Goal: Register for event/course

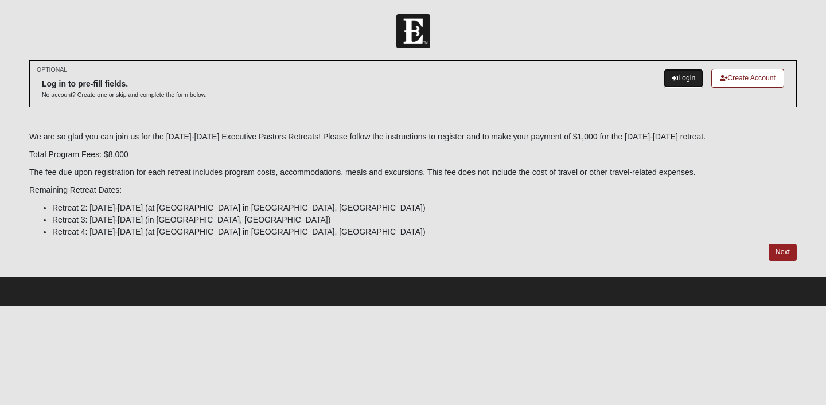
click at [681, 80] on link "Login" at bounding box center [684, 78] width 40 height 19
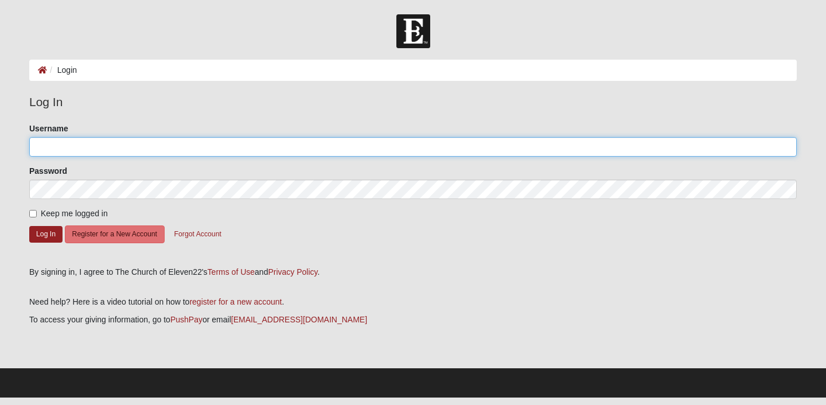
click at [134, 149] on input "Username" at bounding box center [412, 146] width 767 height 19
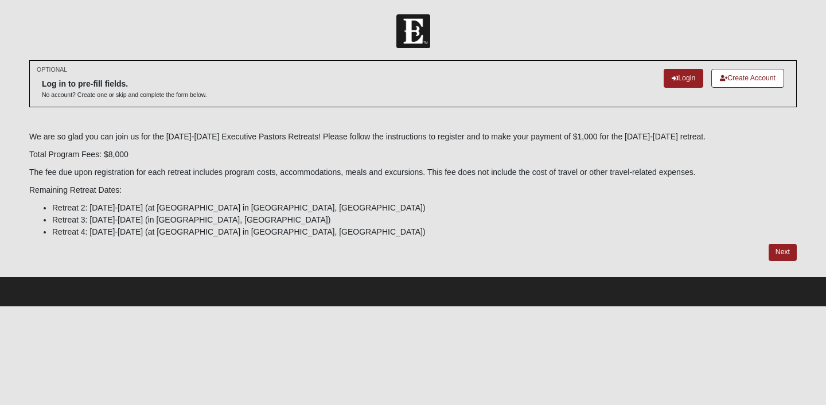
click at [712, 246] on div at bounding box center [412, 252] width 767 height 17
click at [785, 252] on link "Next" at bounding box center [783, 252] width 28 height 17
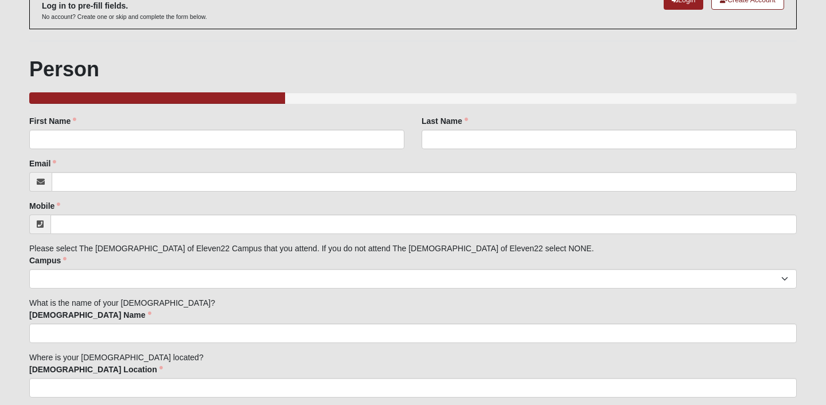
scroll to position [79, 0]
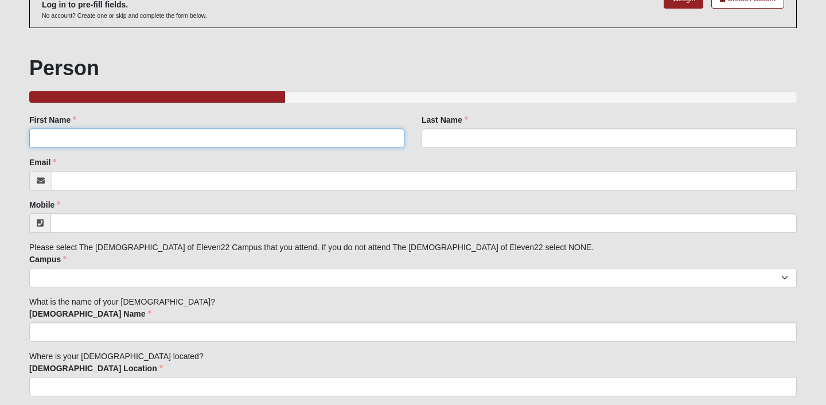
click at [160, 144] on input "First Name" at bounding box center [216, 137] width 375 height 19
type input "Robby"
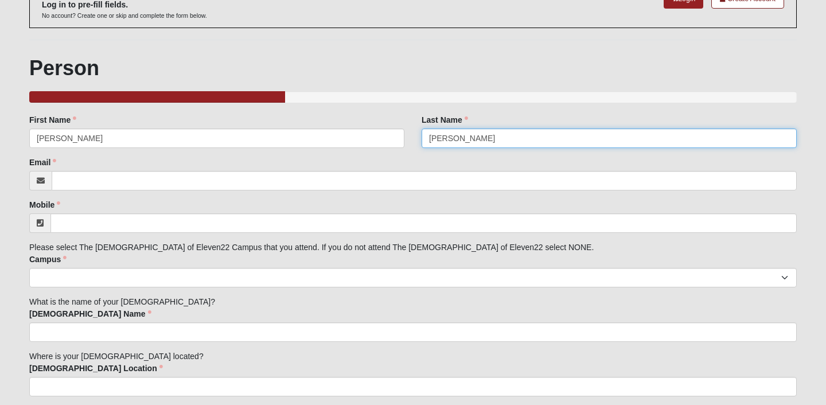
type input "Rassel"
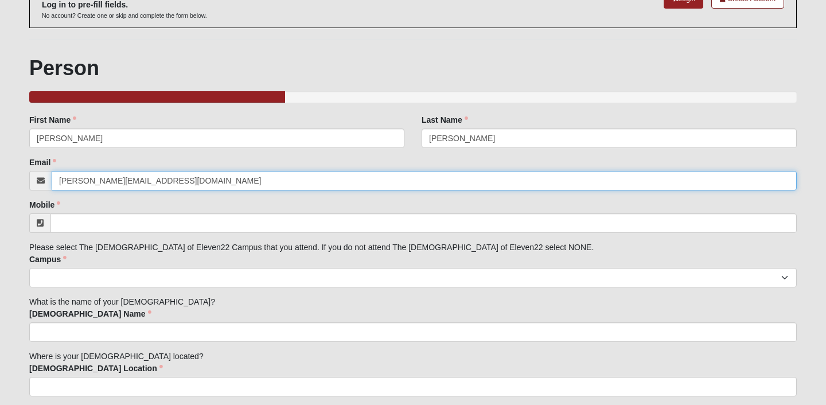
type input "robby@canvasfl.com"
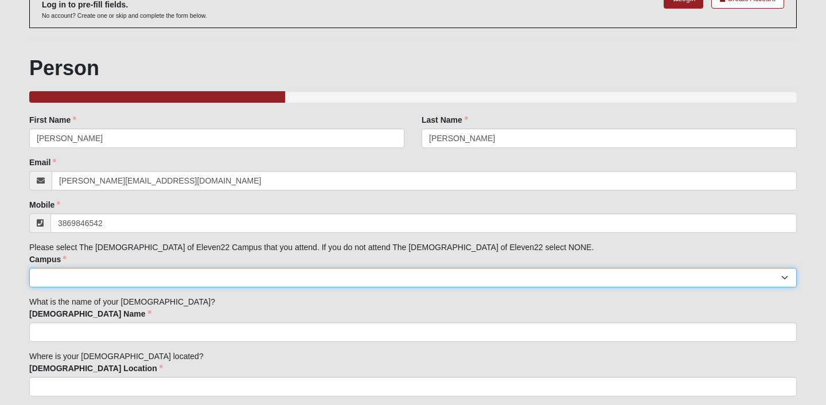
type input "(386) 984-6542"
click at [116, 275] on select "Arlington Baymeadows Eleven22 Online Fleming Island Jesup Mandarin North Jax Or…" at bounding box center [412, 277] width 767 height 19
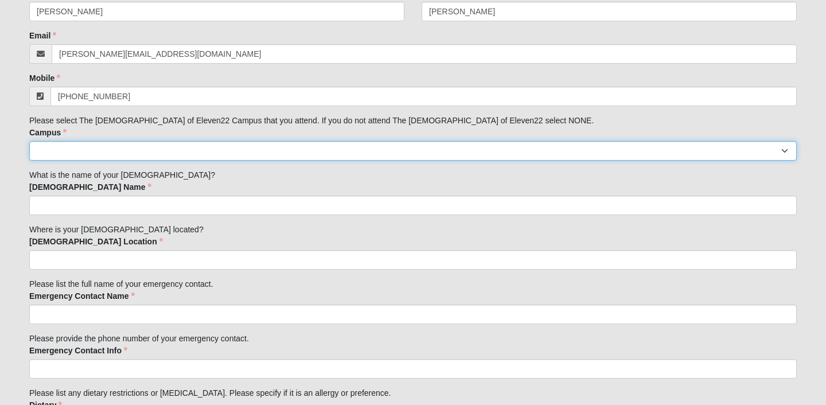
scroll to position [206, 0]
click at [62, 147] on select "Arlington Baymeadows Eleven22 Online Fleming Island Jesup Mandarin North Jax Or…" at bounding box center [412, 150] width 767 height 19
select select "14"
click at [29, 141] on select "Arlington Baymeadows Eleven22 Online Fleming Island Jesup Mandarin North Jax Or…" at bounding box center [412, 150] width 767 height 19
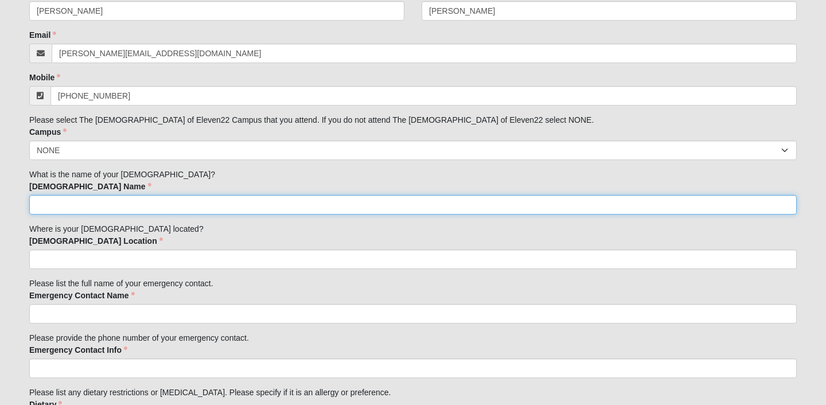
click at [52, 205] on input "Church Name" at bounding box center [412, 204] width 767 height 19
type input "Canvas Church"
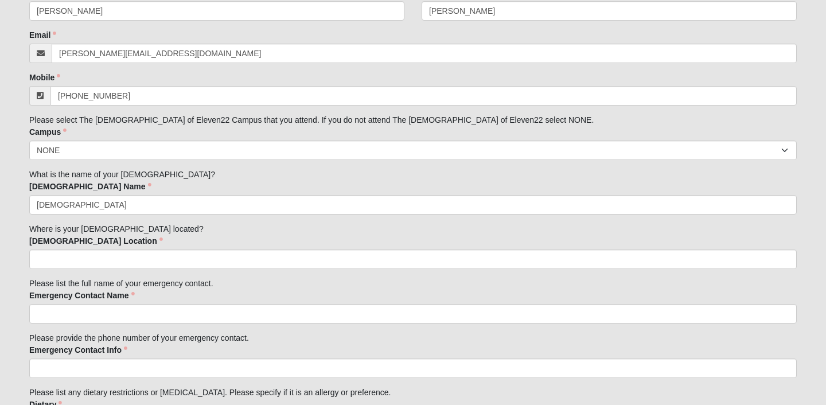
click at [15, 257] on form "Log In Executive Pastors Retreat Session 2 - 2025 Events Executive Pastors Retr…" at bounding box center [413, 156] width 826 height 696
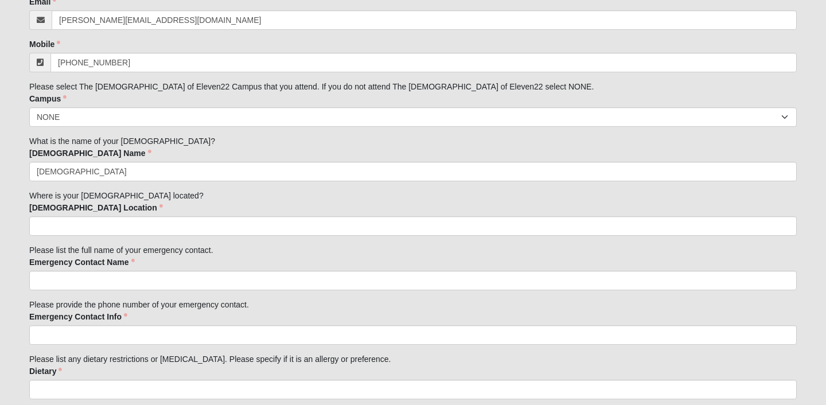
scroll to position [252, 0]
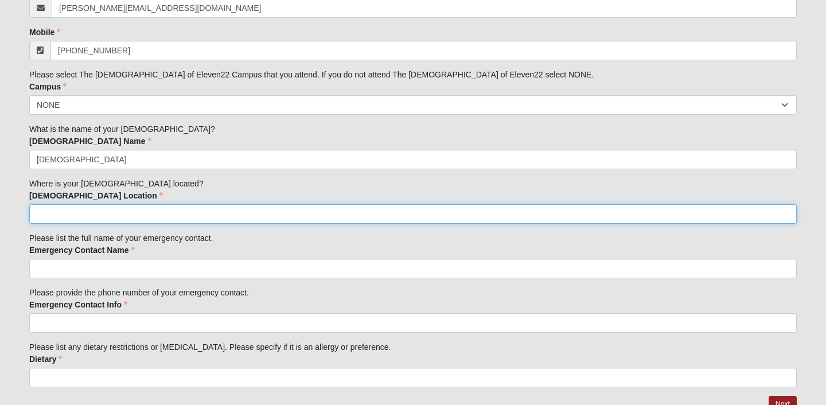
click at [63, 216] on input "Church Location" at bounding box center [412, 213] width 767 height 19
type input "Alachua FL"
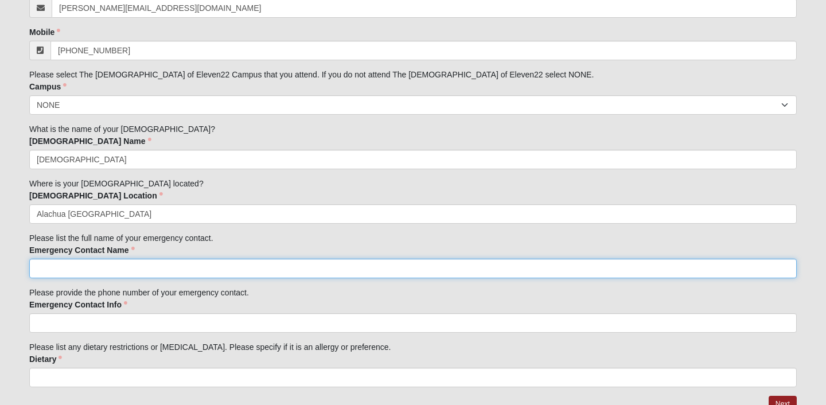
click at [77, 271] on input "Emergency Contact Name" at bounding box center [412, 268] width 767 height 19
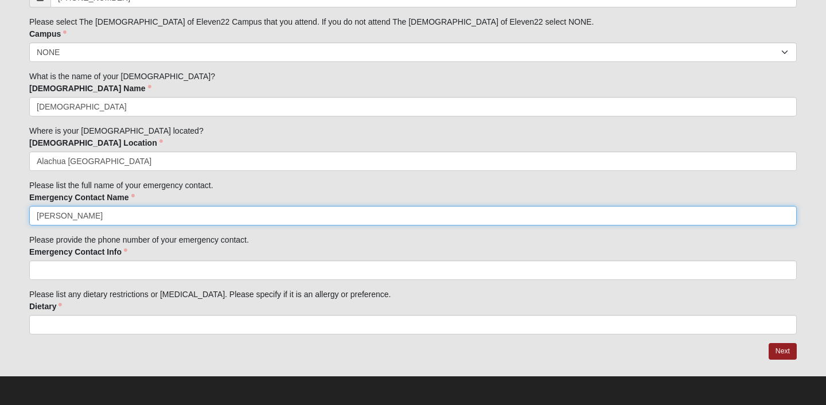
type input "Maggie Rassel"
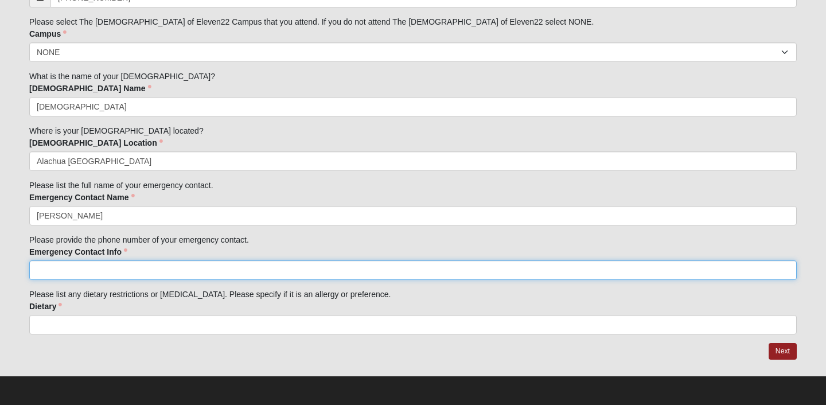
click at [95, 271] on input "Emergency Contact Info" at bounding box center [412, 269] width 767 height 19
type input "3868535154"
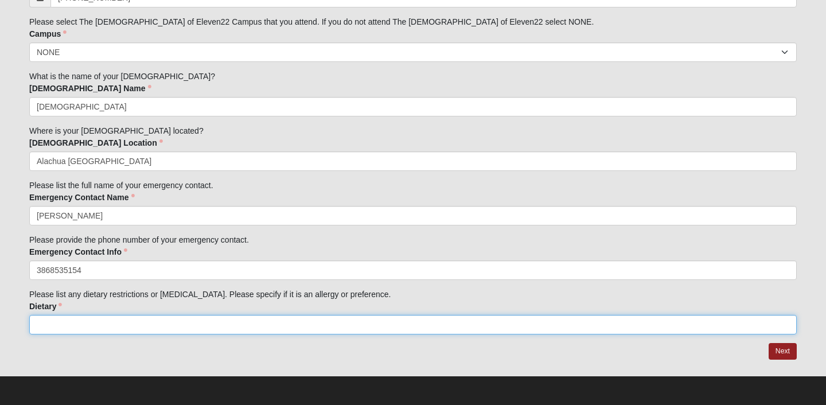
click at [68, 323] on input "Dietary" at bounding box center [412, 324] width 767 height 19
type input "n/a"
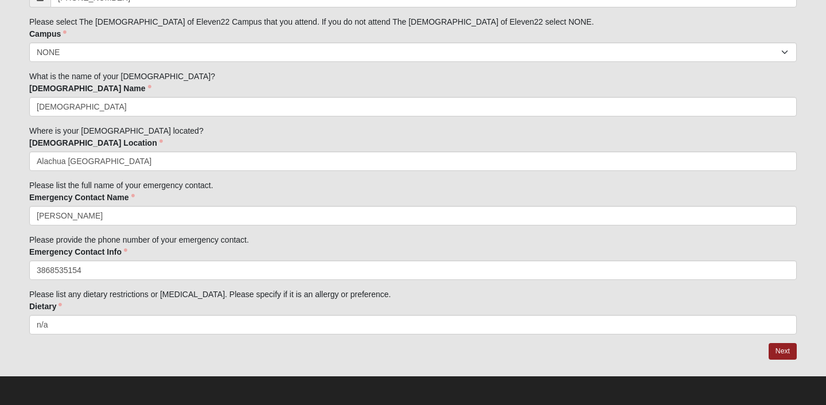
click at [92, 350] on div at bounding box center [412, 351] width 767 height 17
click at [779, 350] on link "Next" at bounding box center [783, 351] width 28 height 17
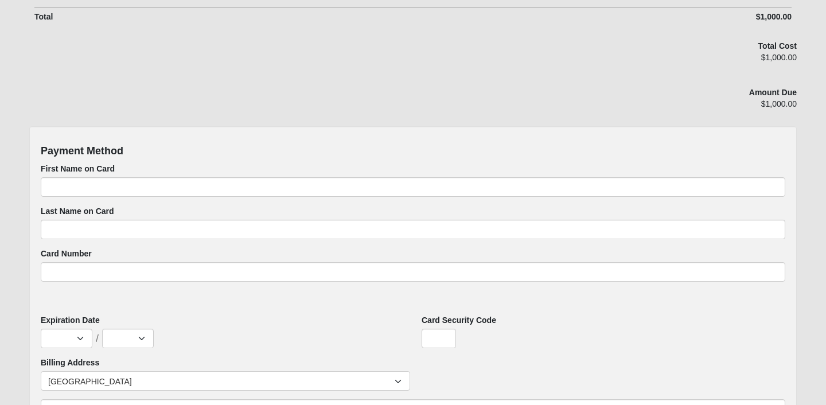
scroll to position [290, 0]
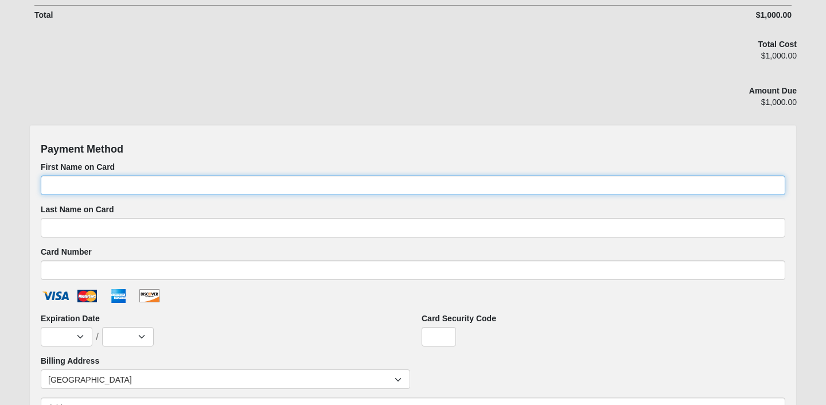
click at [196, 188] on input "First Name on Card" at bounding box center [413, 184] width 744 height 19
type input "Robert"
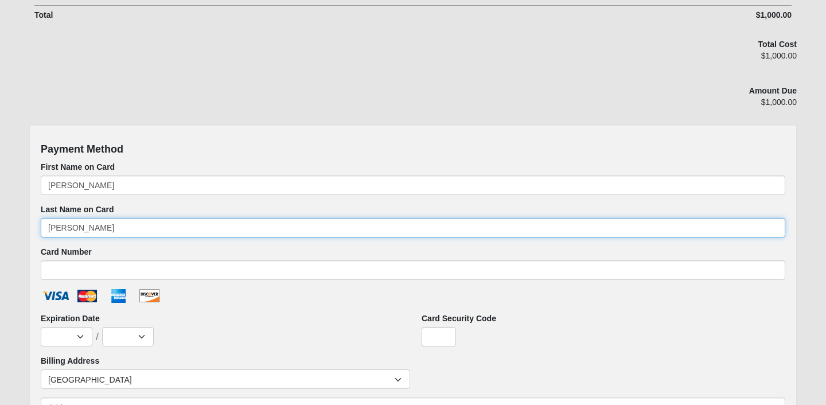
type input "Rassel"
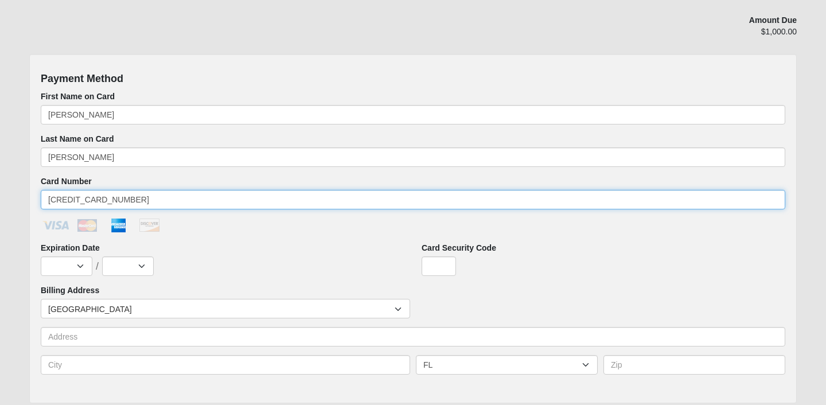
scroll to position [371, 0]
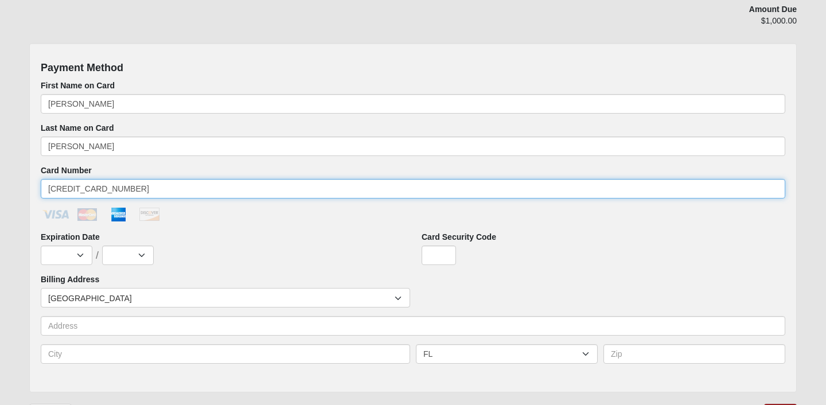
type input "376743800061021"
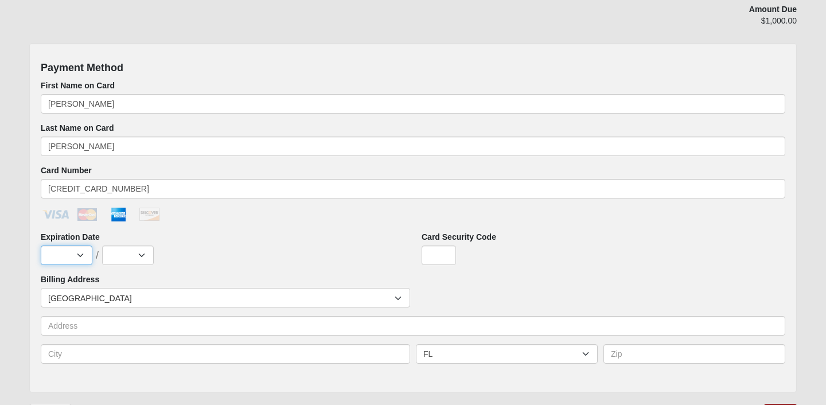
click at [81, 254] on select "Jan Feb Mar Apr May Jun Jul Aug Sep Oct Nov Dec" at bounding box center [67, 254] width 52 height 19
select select "4"
click at [41, 245] on select "Jan Feb Mar Apr May Jun Jul Aug Sep Oct Nov Dec" at bounding box center [67, 254] width 52 height 19
click at [137, 252] on select "2025 2026 2027 2028 2029 2030 2031 2032 2033 2034 2035 2036 2037 2038 2039 2040" at bounding box center [128, 254] width 52 height 19
select select "2027"
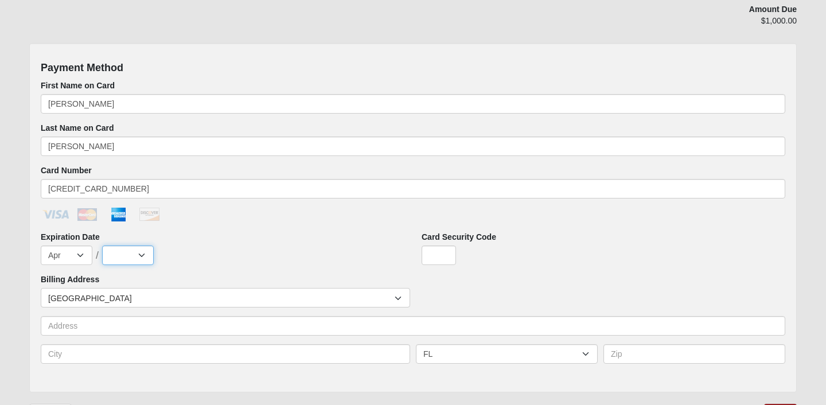
click at [102, 245] on select "2025 2026 2027 2028 2029 2030 2031 2032 2033 2034 2035 2036 2037 2038 2039 2040" at bounding box center [128, 254] width 52 height 19
click at [443, 254] on input "Card Security Code" at bounding box center [439, 254] width 34 height 19
type input "0574"
click at [618, 267] on div "Card Security Code 0574" at bounding box center [603, 252] width 381 height 42
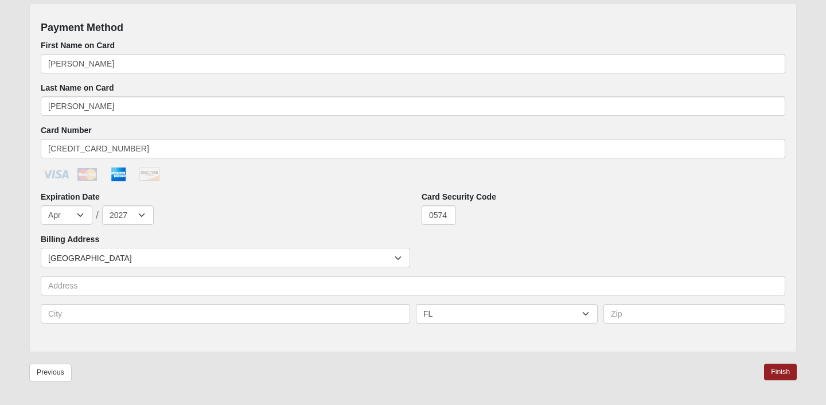
scroll to position [440, 0]
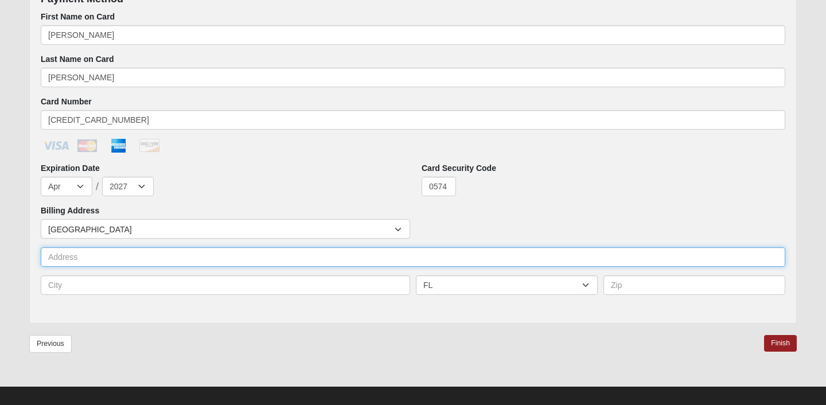
click at [310, 258] on input "text" at bounding box center [413, 256] width 744 height 19
type input "PO Box 219"
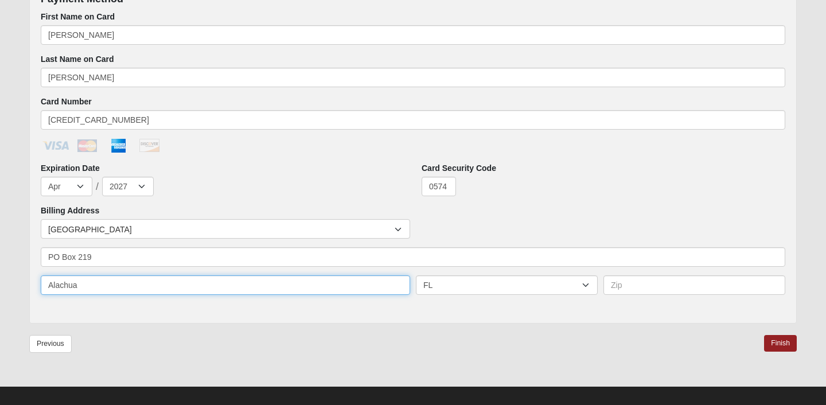
type input "Alachua"
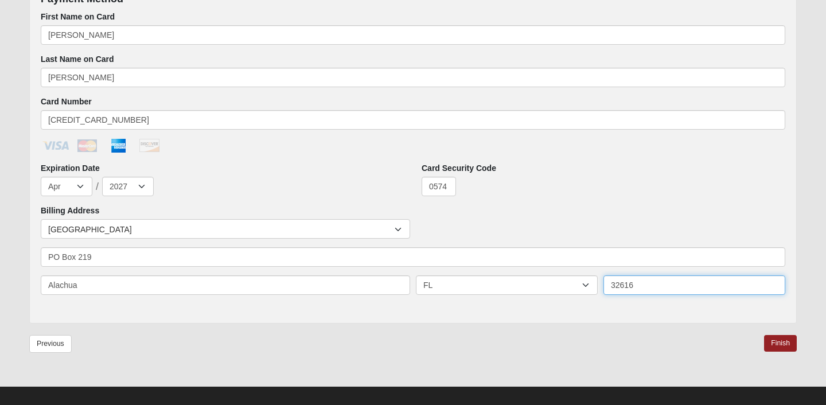
type input "32616"
click at [598, 331] on div "Review Registration 66.666666666666666666666666670% Complete Payment Summary Di…" at bounding box center [412, 31] width 767 height 673
click at [787, 339] on link "Finish" at bounding box center [780, 343] width 33 height 17
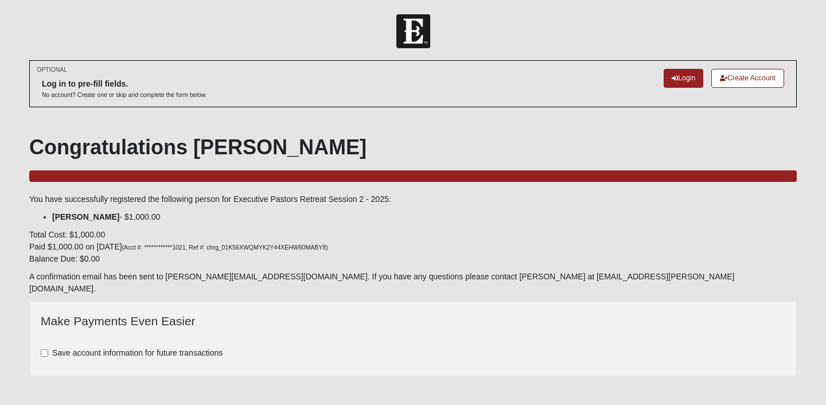
scroll to position [18, 0]
